Goal: Register for event/course

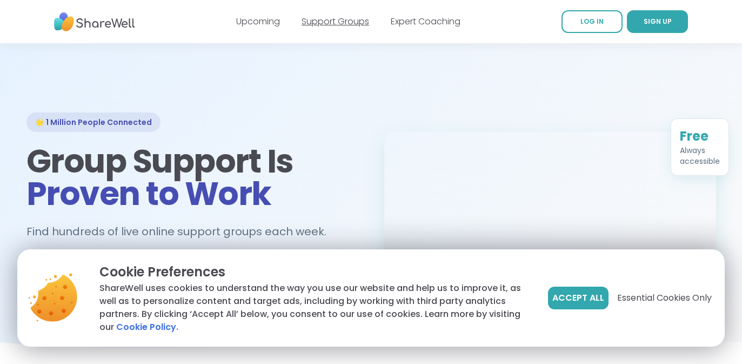
click at [328, 19] on link "Support Groups" at bounding box center [336, 21] width 68 height 12
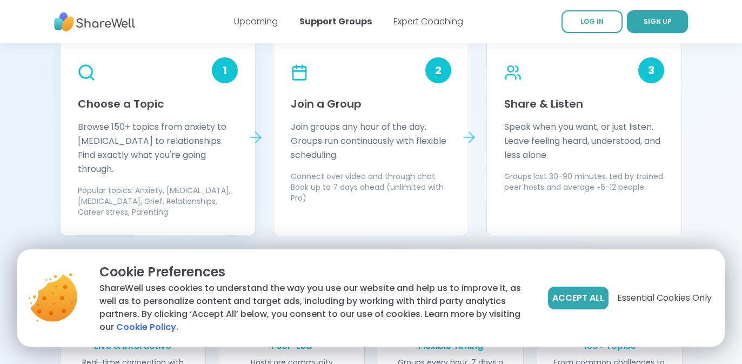
scroll to position [963, 0]
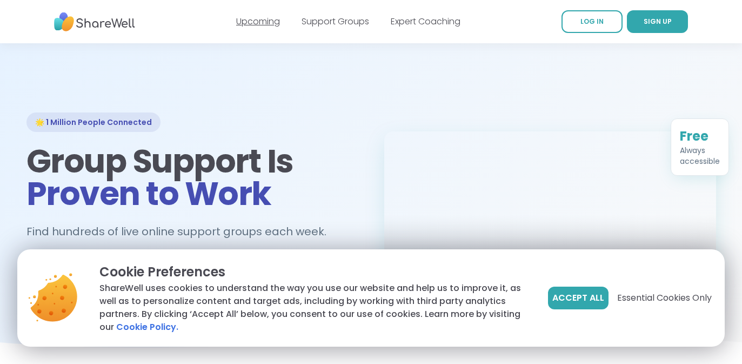
click at [268, 23] on link "Upcoming" at bounding box center [258, 21] width 44 height 12
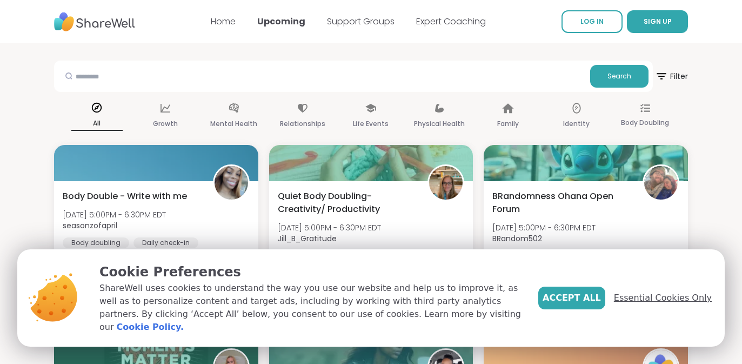
click at [662, 304] on span "Essential Cookies Only" at bounding box center [663, 297] width 98 height 13
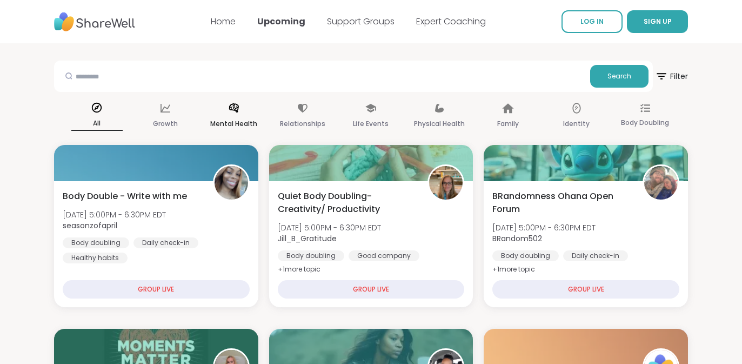
click at [235, 118] on p "Mental Health" at bounding box center [233, 123] width 47 height 13
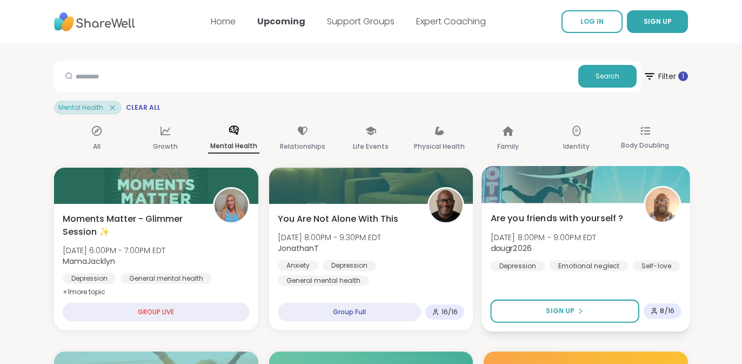
click at [579, 220] on span "Are you friends with yourself ?" at bounding box center [557, 218] width 133 height 13
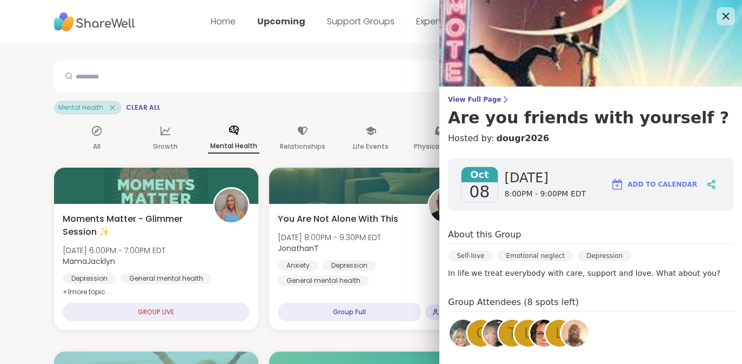
click at [727, 19] on icon at bounding box center [726, 16] width 14 height 14
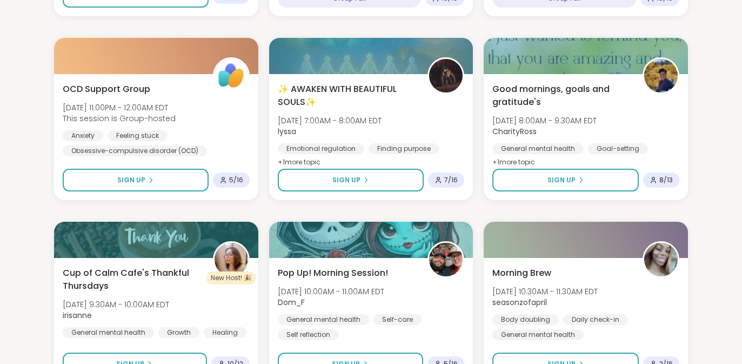
scroll to position [682, 0]
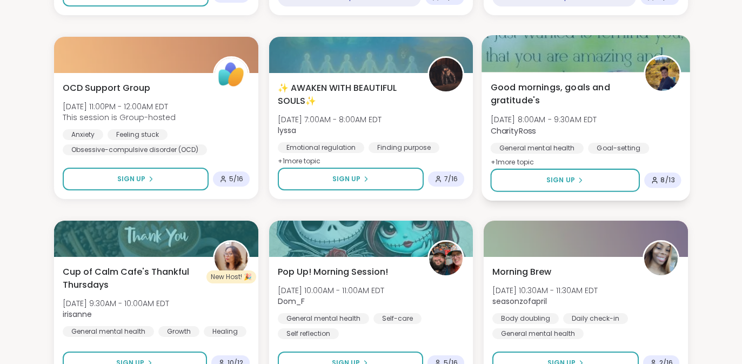
click at [521, 92] on span "Good mornings, goals and gratitude's" at bounding box center [561, 94] width 141 height 26
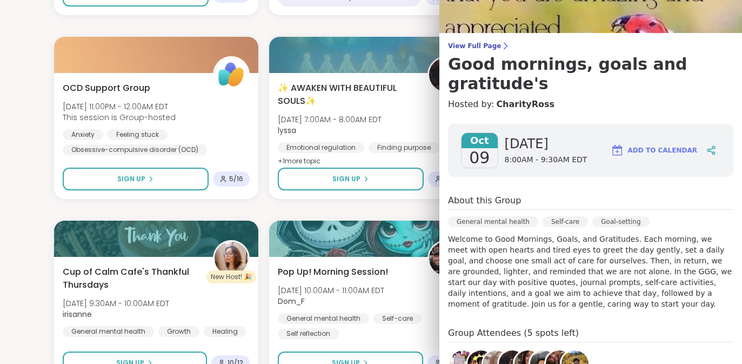
scroll to position [55, 0]
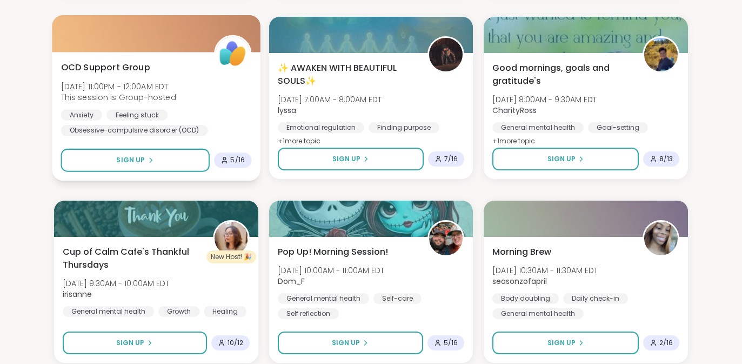
scroll to position [750, 0]
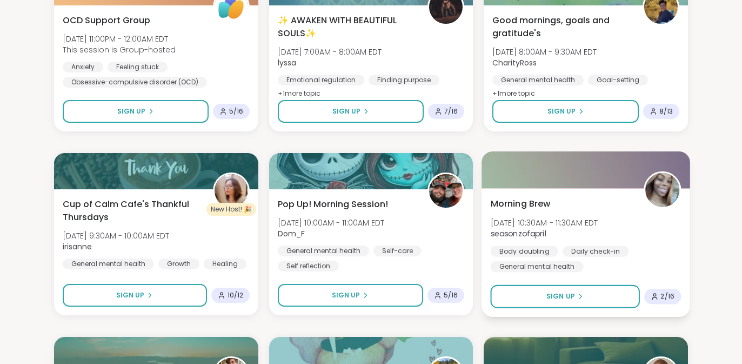
click at [522, 253] on div "Body doubling" at bounding box center [525, 250] width 68 height 11
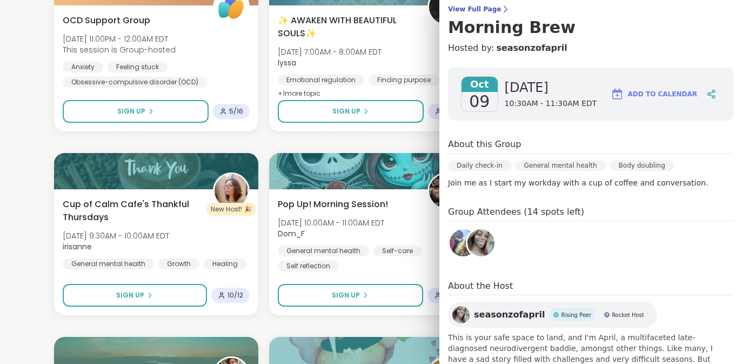
scroll to position [138, 0]
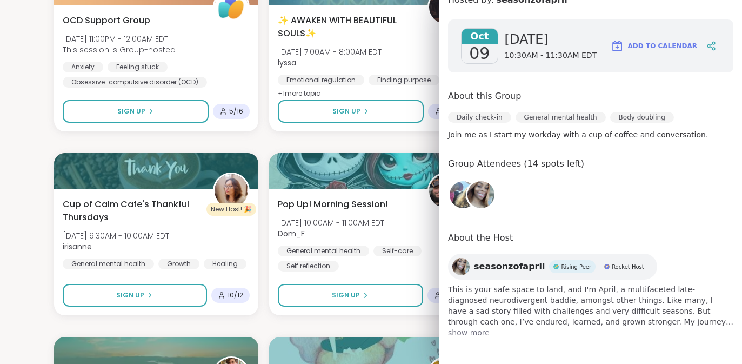
click at [468, 331] on span "show more" at bounding box center [591, 332] width 286 height 11
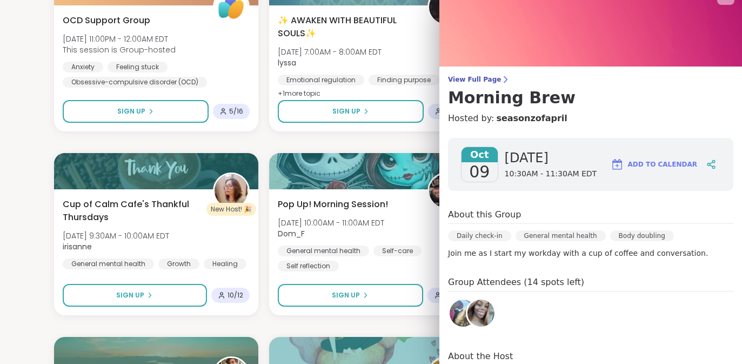
scroll to position [0, 0]
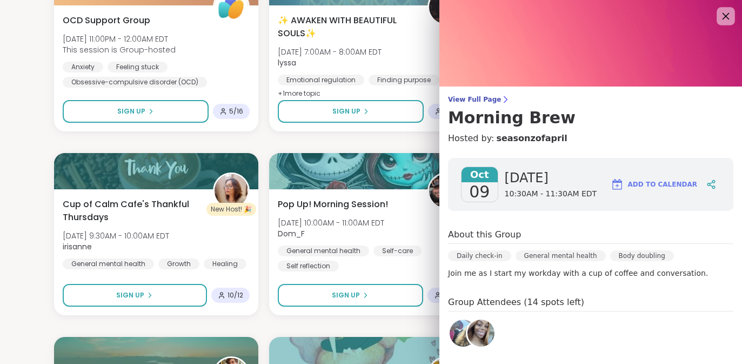
click at [724, 19] on icon at bounding box center [726, 16] width 14 height 14
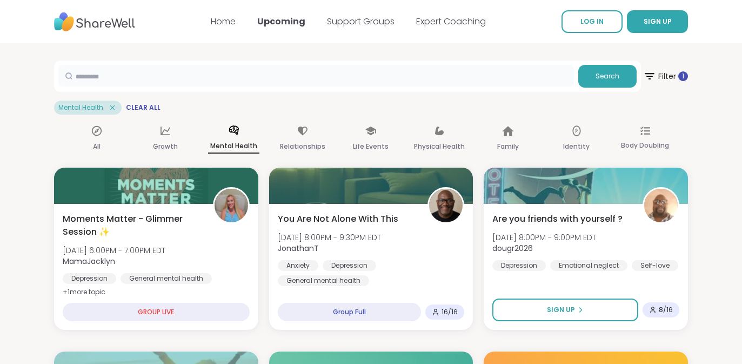
click at [195, 80] on input "text" at bounding box center [316, 76] width 516 height 22
type input "******"
